Goal: Navigation & Orientation: Find specific page/section

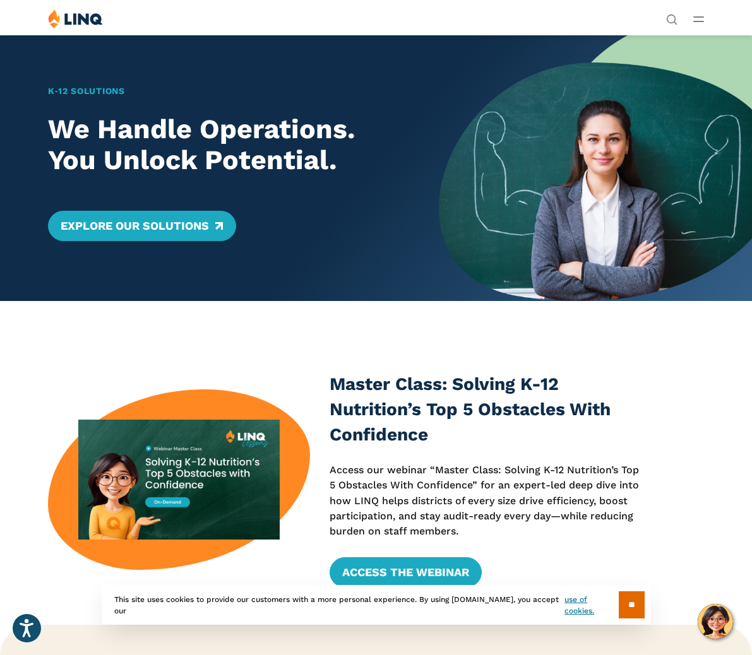
click at [700, 18] on icon "Open Main Menu" at bounding box center [698, 19] width 11 height 6
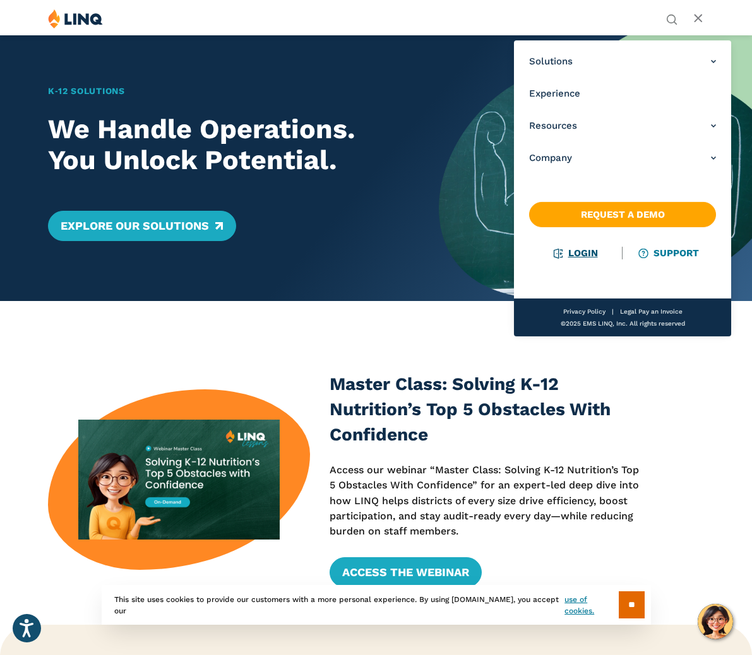
click at [581, 251] on link "Login" at bounding box center [575, 252] width 44 height 11
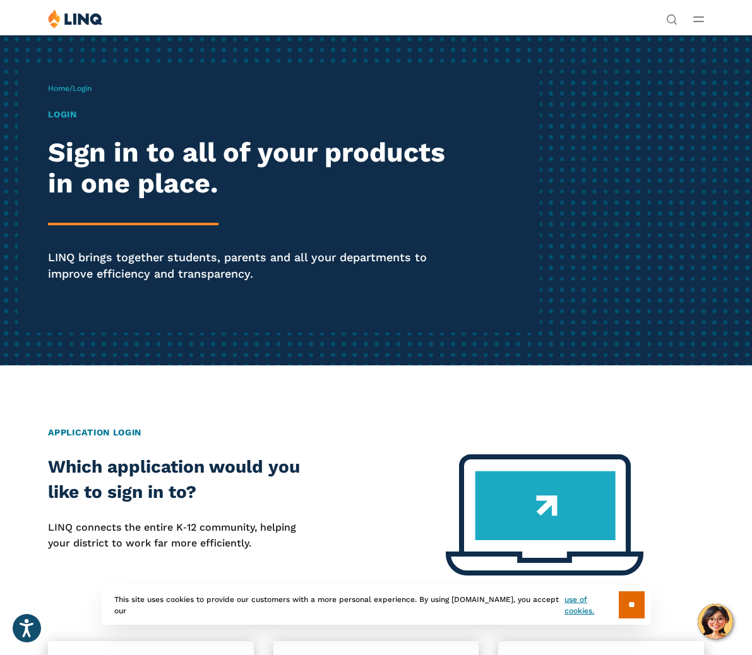
click at [687, 23] on div "Solutions Nutrition Overview NEW School Nutrition Suite School Nutrition State …" at bounding box center [376, 21] width 752 height 24
click at [695, 20] on icon "Open Main Menu" at bounding box center [698, 19] width 11 height 6
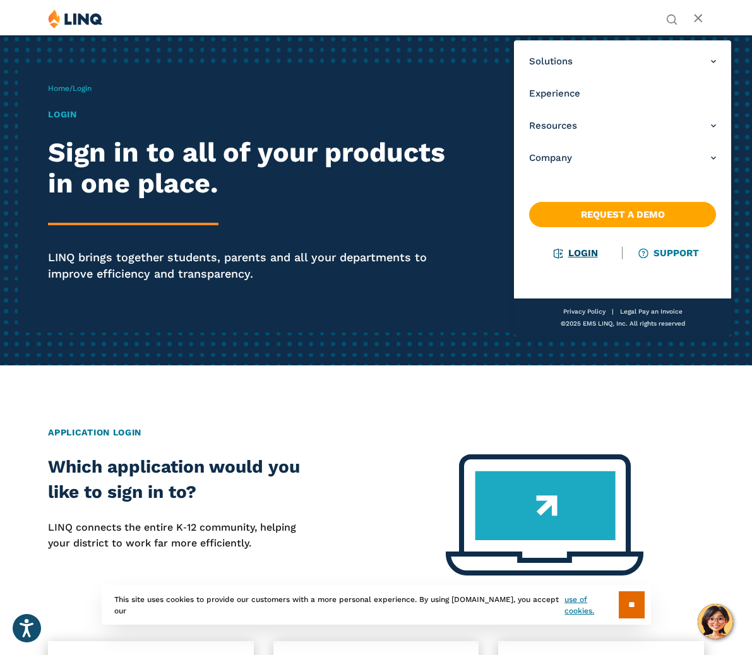
click at [579, 253] on link "Login" at bounding box center [575, 252] width 44 height 11
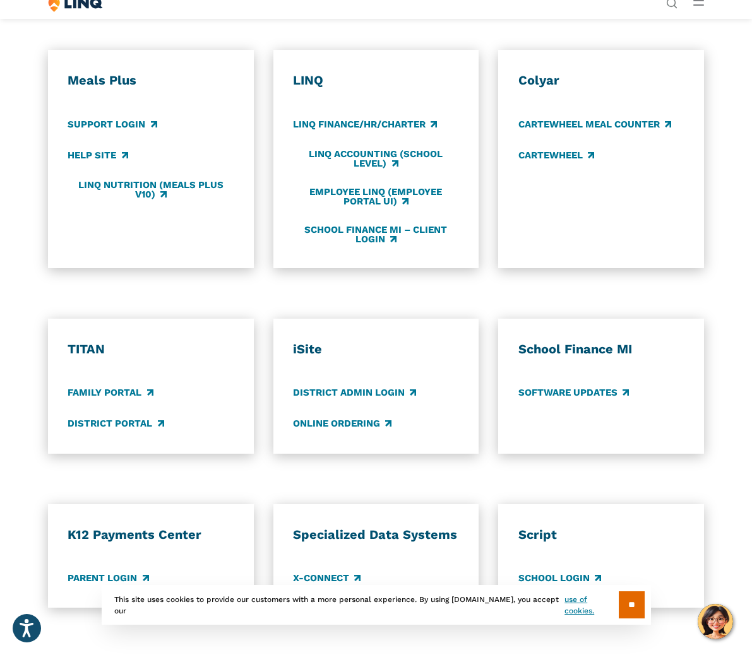
scroll to position [594, 0]
